Goal: Task Accomplishment & Management: Use online tool/utility

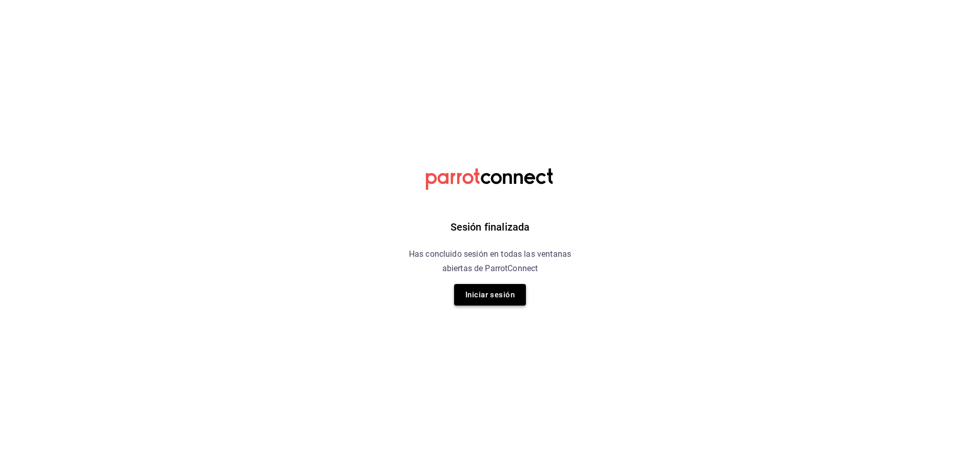
click at [496, 297] on button "Iniciar sesión" at bounding box center [490, 295] width 72 height 22
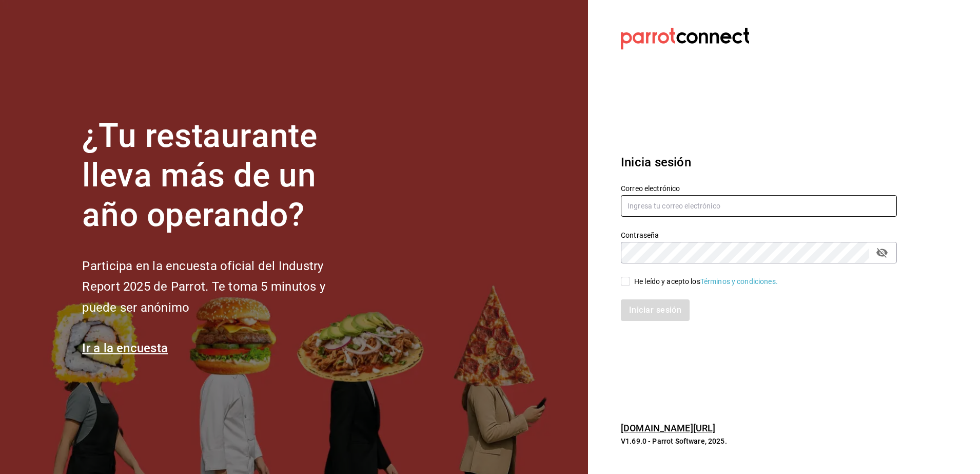
click at [718, 206] on input "text" at bounding box center [759, 206] width 276 height 22
type input "mardx212@gmail.com"
click at [625, 281] on input "He leído y acepto los Términos y condiciones." at bounding box center [625, 281] width 9 height 9
checkbox input "true"
click at [642, 303] on button "Iniciar sesión" at bounding box center [656, 310] width 70 height 22
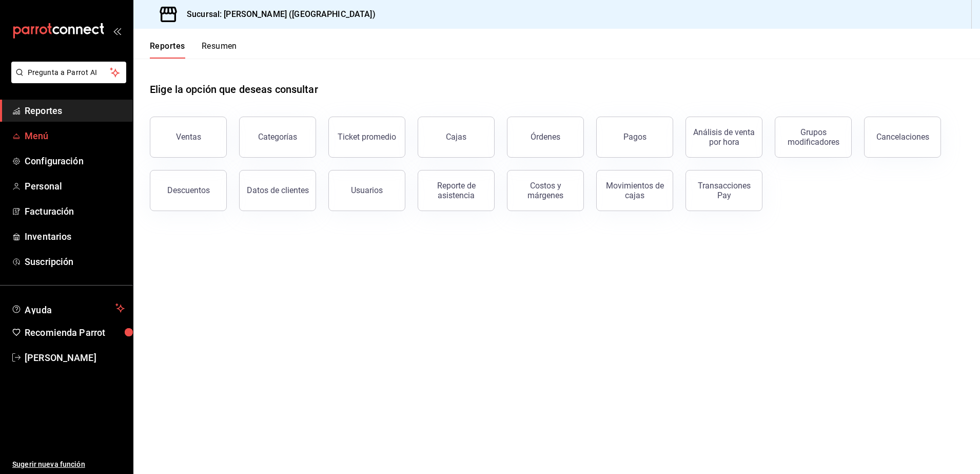
click at [62, 138] on span "Menú" at bounding box center [75, 136] width 100 height 14
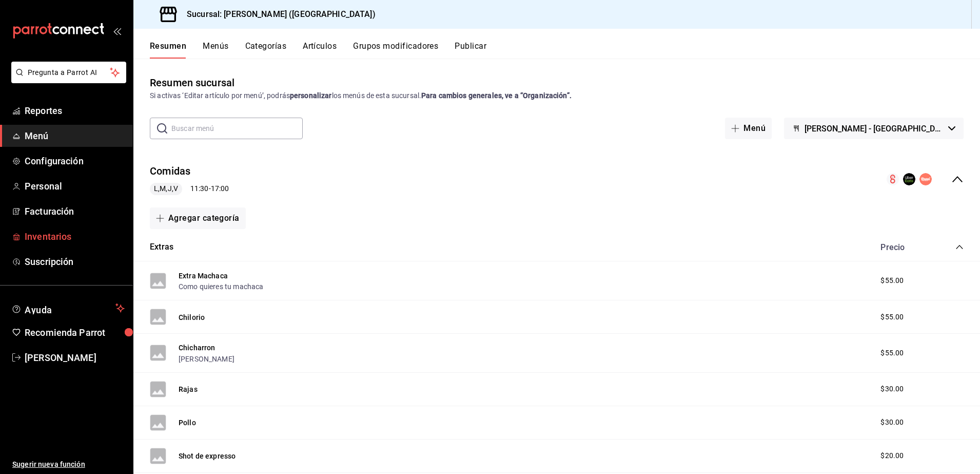
click at [75, 233] on span "Inventarios" at bounding box center [75, 236] width 100 height 14
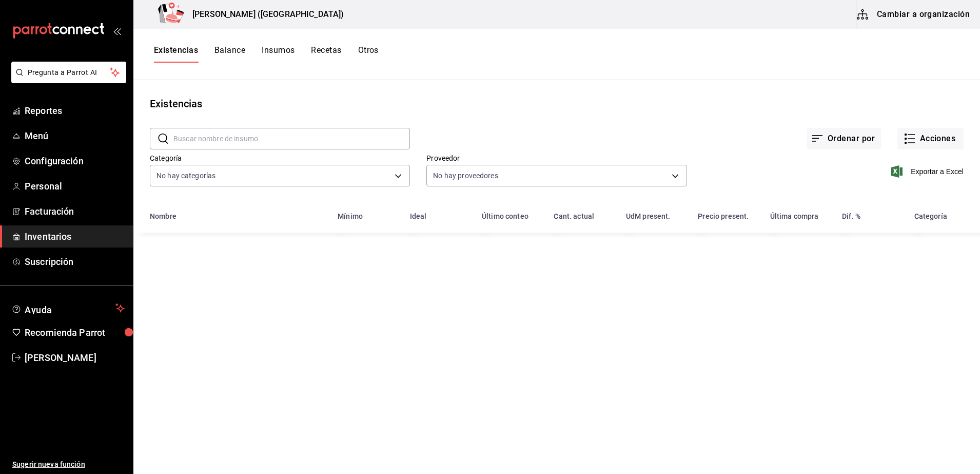
click at [287, 52] on button "Insumos" at bounding box center [278, 53] width 33 height 17
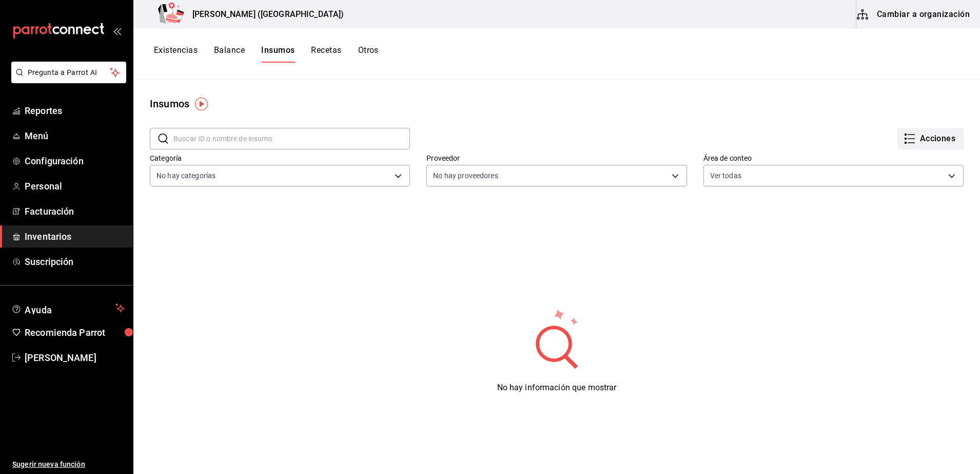
click at [926, 140] on button "Acciones" at bounding box center [930, 139] width 66 height 22
click at [891, 121] on div "Importar lista de insumos" at bounding box center [899, 126] width 83 height 11
click at [0, 0] on input "Importar lista de insumos" at bounding box center [0, 0] width 0 height 0
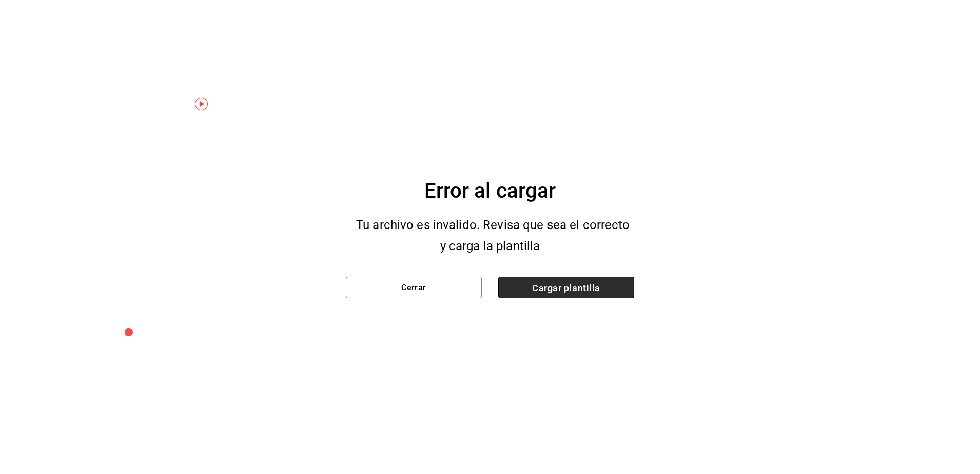
click at [537, 287] on span "Cargar plantilla" at bounding box center [566, 288] width 136 height 22
click at [0, 0] on input "Cargar plantilla" at bounding box center [0, 0] width 0 height 0
click at [421, 287] on button "Cerrar" at bounding box center [414, 288] width 136 height 22
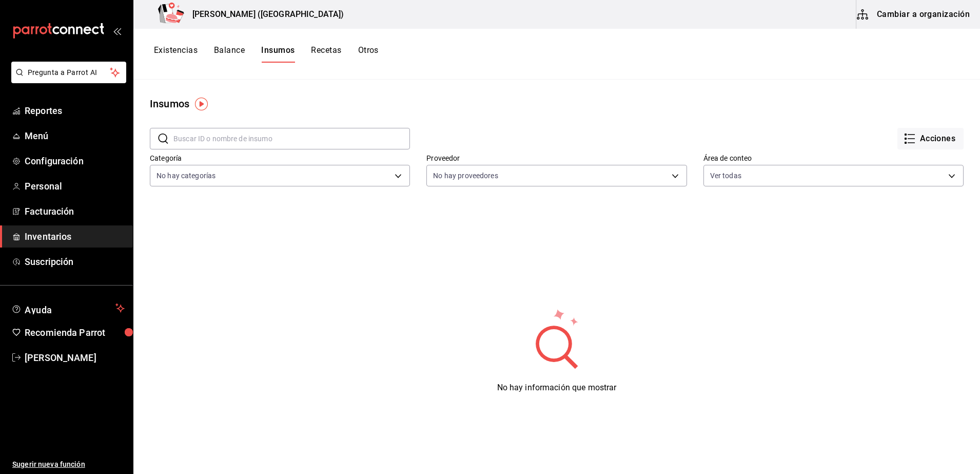
click at [198, 105] on img "button" at bounding box center [201, 103] width 13 height 13
click at [233, 144] on button "Ir a video" at bounding box center [201, 147] width 141 height 16
click at [68, 123] on ul "Reportes Menú Configuración Personal Facturación Inventarios Suscripción" at bounding box center [66, 186] width 133 height 173
click at [64, 140] on span "Menú" at bounding box center [75, 136] width 100 height 14
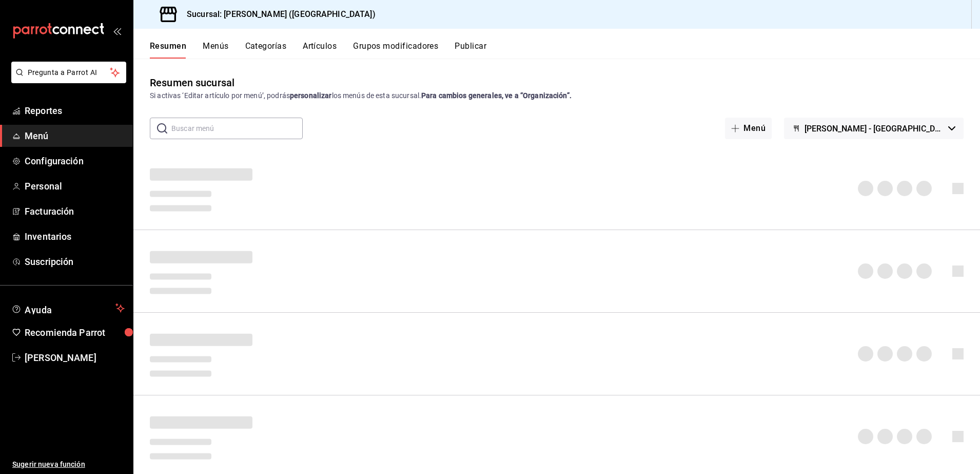
click at [314, 47] on button "Artículos" at bounding box center [320, 49] width 34 height 17
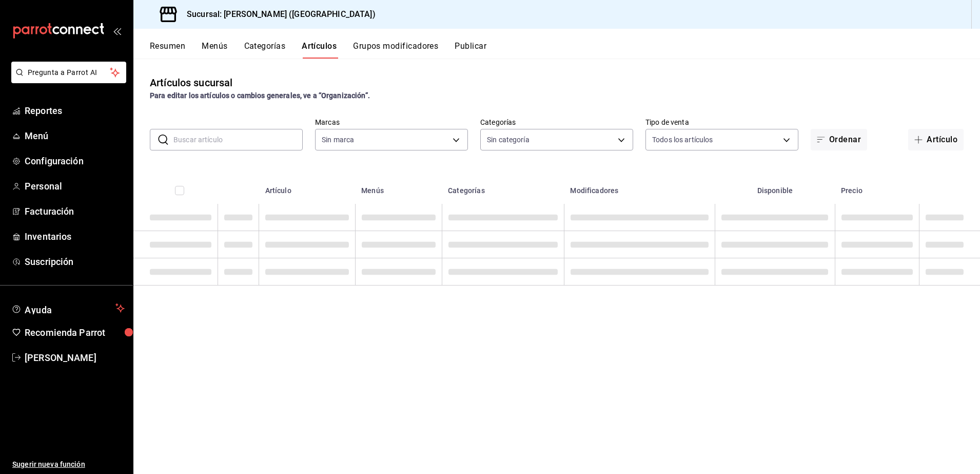
type input "8032933b-081f-47fe-9b6e-ba3dc78a21f4"
click at [933, 138] on button "Artículo" at bounding box center [935, 140] width 55 height 22
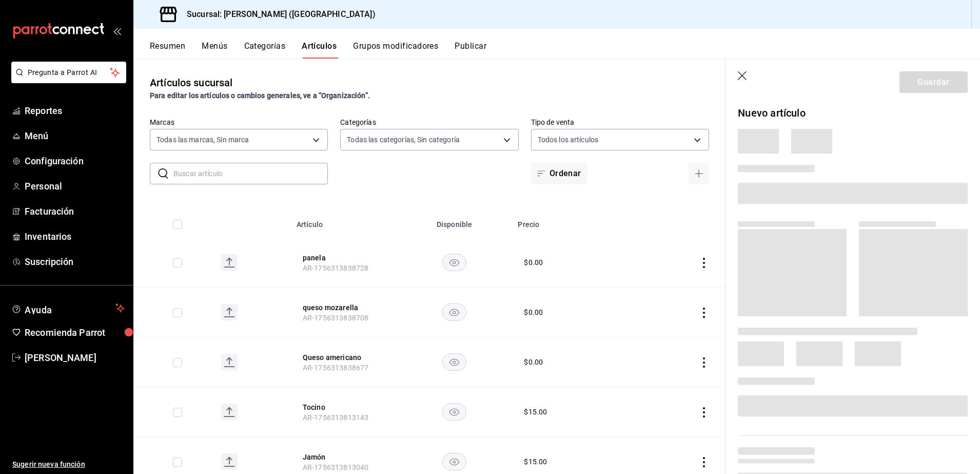
type input "4d6f0275-a8e1-4c8a-ba58-20bffb9dedeb,6d0ca4bc-c96f-453a-9a30-f489c557b573,9d793…"
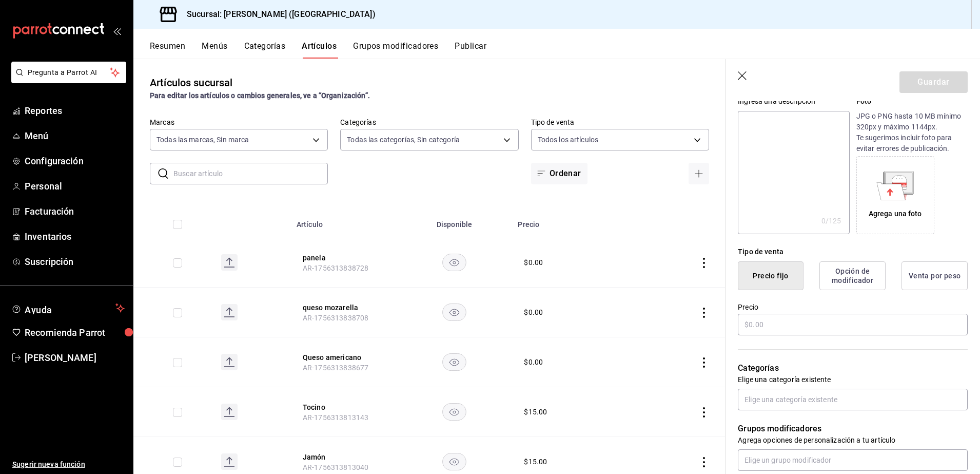
scroll to position [120, 0]
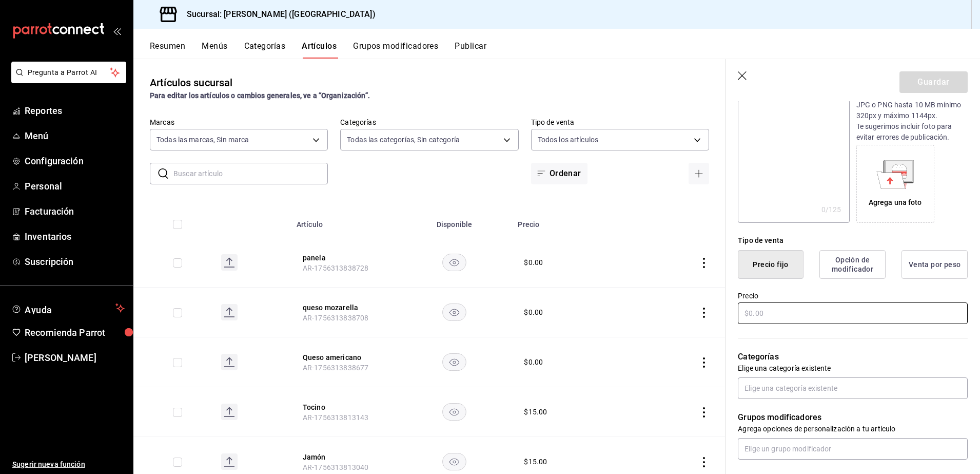
type input "Huevito Mia"
click at [815, 305] on input "text" at bounding box center [853, 313] width 230 height 22
type input "$0.00"
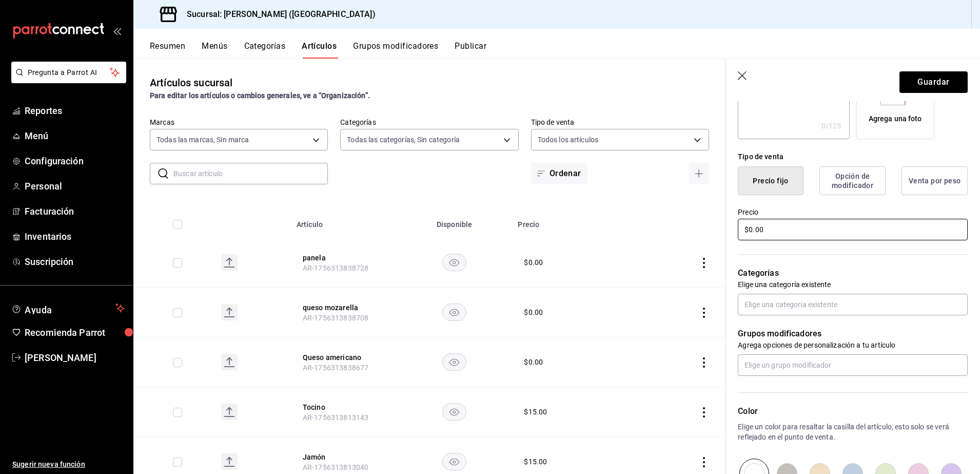
scroll to position [210, 0]
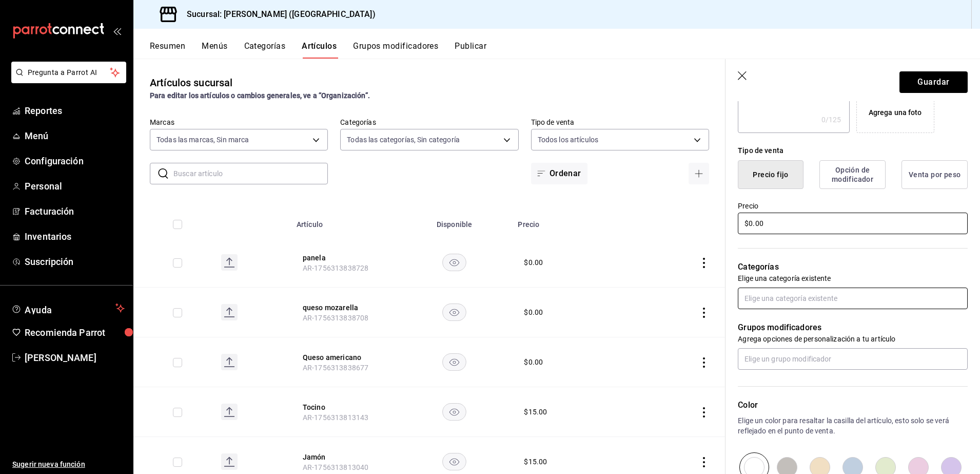
type input "$0.00"
click at [864, 302] on input "text" at bounding box center [853, 298] width 230 height 22
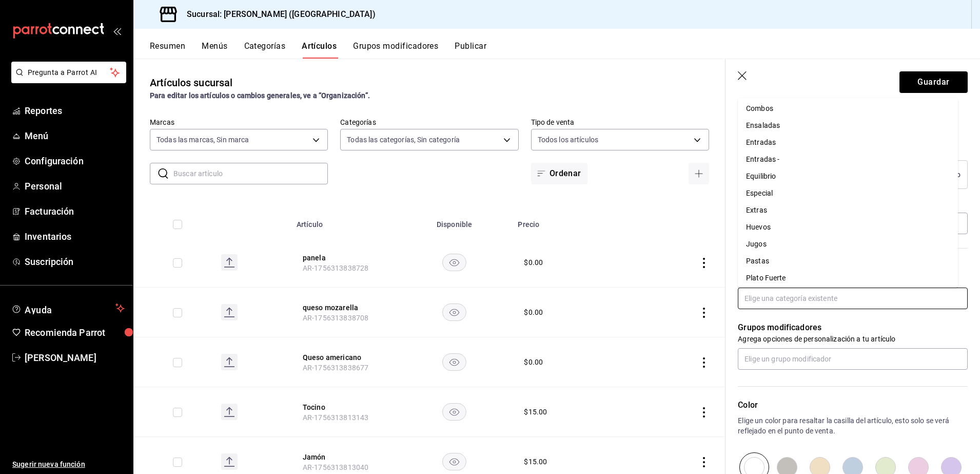
scroll to position [141, 0]
click at [825, 177] on li "Extras" at bounding box center [848, 173] width 220 height 17
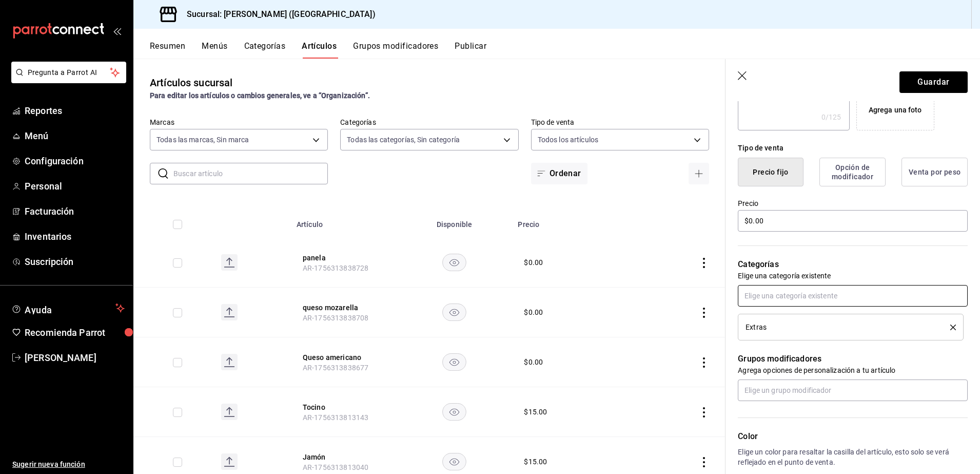
scroll to position [168, 0]
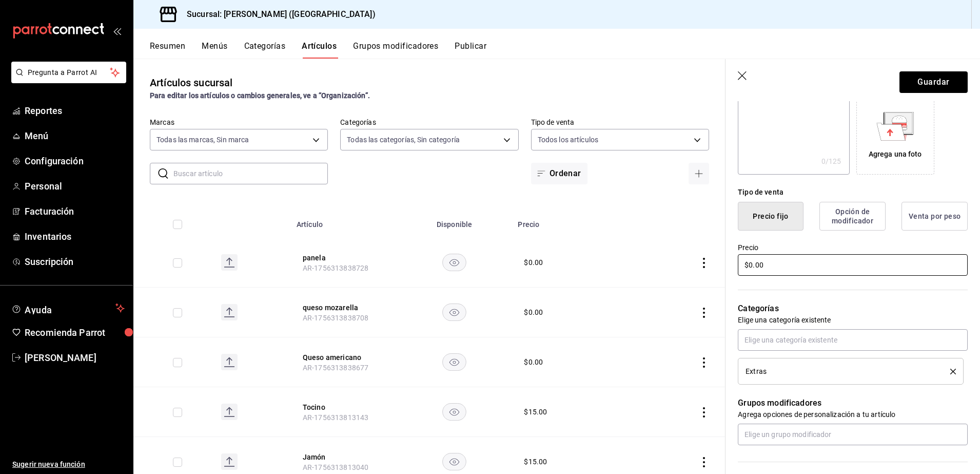
click at [778, 260] on input "$0.00" at bounding box center [853, 265] width 230 height 22
click at [925, 73] on button "Guardar" at bounding box center [934, 82] width 68 height 22
